Goal: Transaction & Acquisition: Purchase product/service

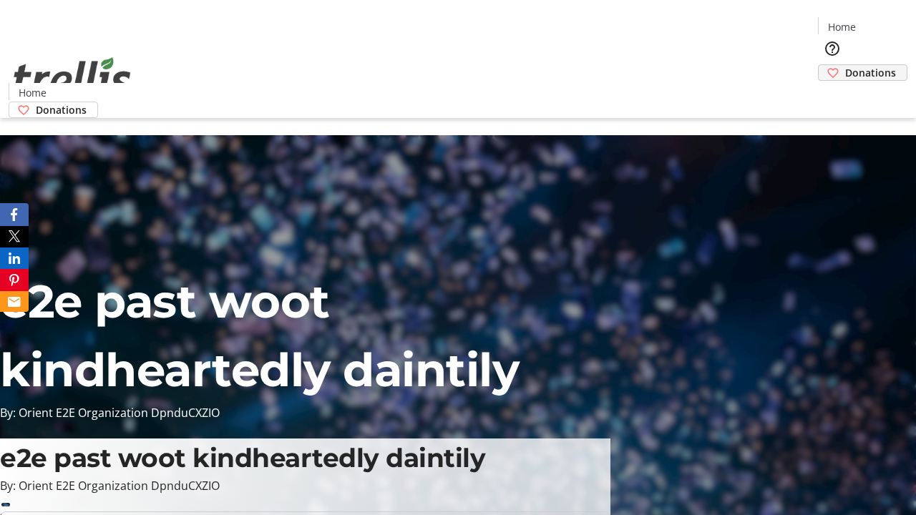
click at [845, 65] on span "Donations" at bounding box center [870, 72] width 51 height 15
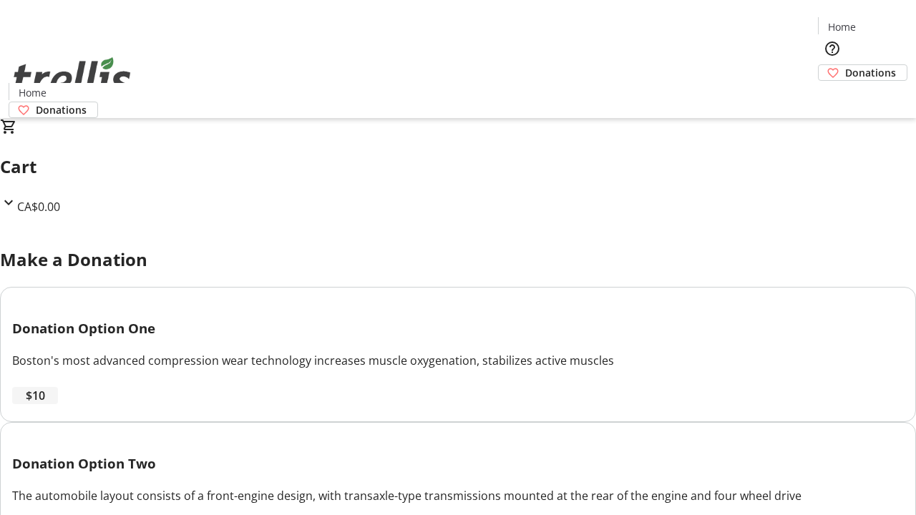
click at [45, 404] on span "$10" at bounding box center [35, 395] width 19 height 17
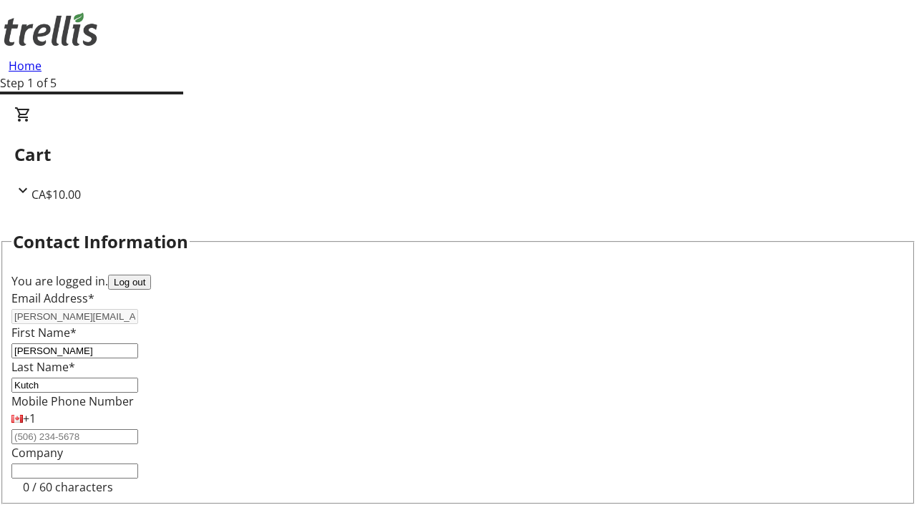
select select "CA"
type input "[STREET_ADDRESS][PERSON_NAME]"
type input "Kelowna"
select select "BC"
type input "Kelowna"
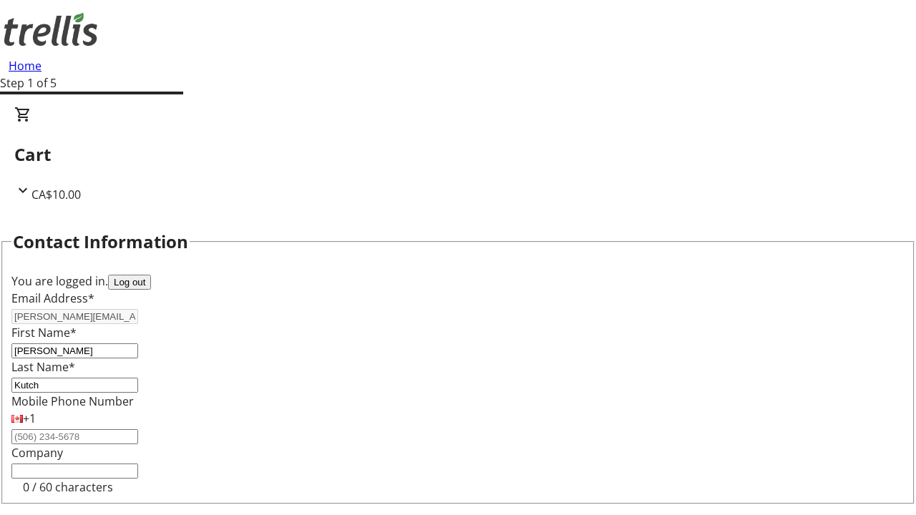
type input "V1Y 0C2"
